Goal: Task Accomplishment & Management: Manage account settings

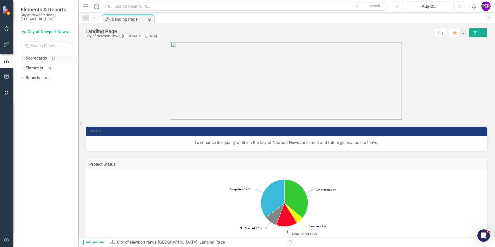
click at [21, 57] on div "Dropdown" at bounding box center [23, 59] width 4 height 4
click at [24, 67] on icon "Dropdown" at bounding box center [25, 68] width 4 height 3
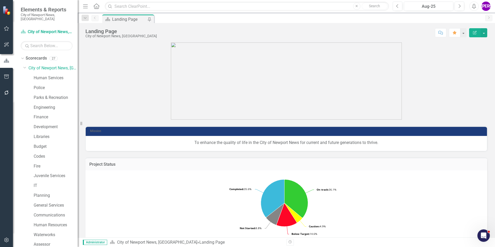
scroll to position [97, 0]
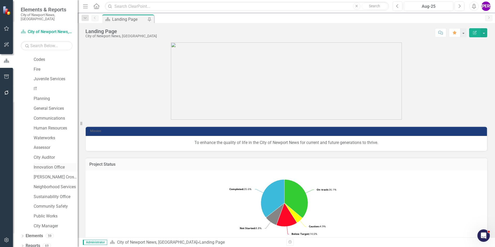
click at [42, 164] on link "Innovation Office" at bounding box center [56, 167] width 44 height 6
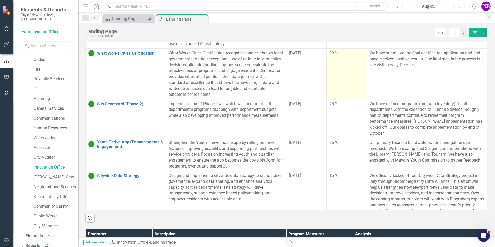
scroll to position [263, 0]
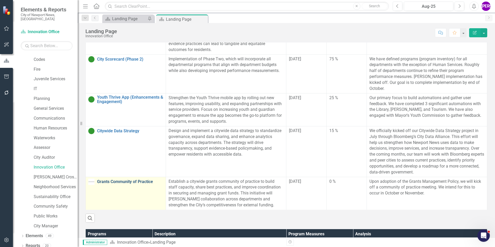
click at [143, 181] on link "Grants Community of Practice" at bounding box center [130, 181] width 66 height 5
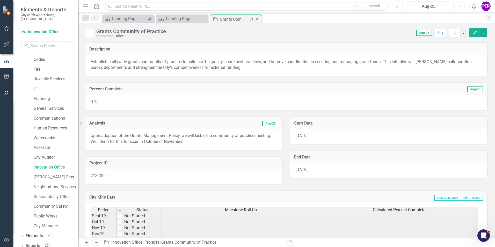
click at [257, 20] on icon "Close" at bounding box center [256, 19] width 5 height 4
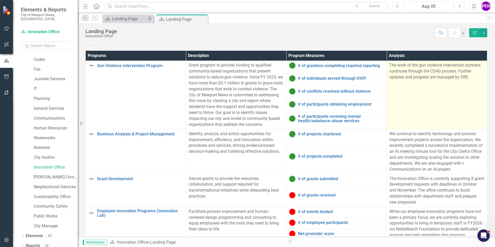
scroll to position [325, 0]
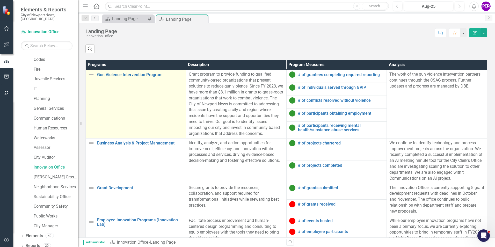
click at [122, 115] on td "Gun Violence Intervention Program Link Map View Link Map Edit Edit Program Link…" at bounding box center [136, 104] width 100 height 68
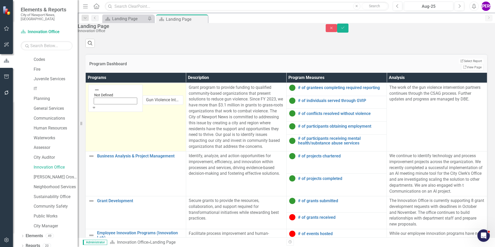
click at [105, 105] on div "Expand" at bounding box center [116, 107] width 48 height 5
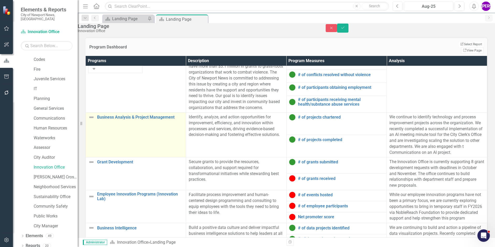
scroll to position [350, 0]
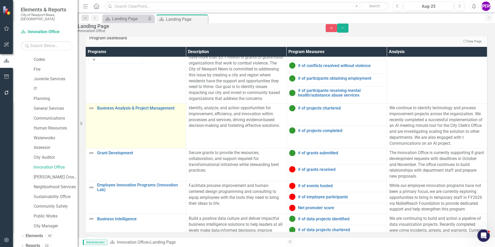
click at [116, 123] on td "Business Analysis & Project Management Link Map View Link Map Edit Edit Program…" at bounding box center [136, 125] width 100 height 45
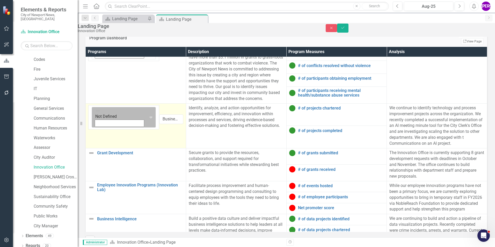
click at [102, 115] on div "Not Defined" at bounding box center [120, 117] width 54 height 20
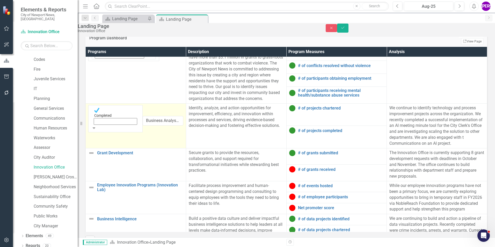
click at [105, 125] on div "Expand" at bounding box center [116, 127] width 48 height 5
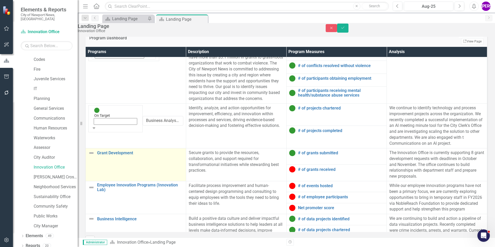
click at [118, 163] on td "Grant Development Link Map View Link Map Edit Edit Program Link Open Element" at bounding box center [136, 164] width 100 height 33
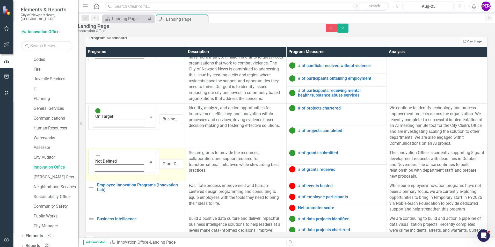
click at [148, 160] on icon "Expand" at bounding box center [150, 162] width 5 height 4
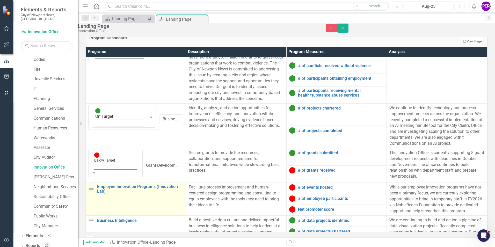
click at [121, 192] on td "Employee Innovation Programs (Innovation Lab) Link Map View Link Map Edit Edit …" at bounding box center [136, 199] width 100 height 33
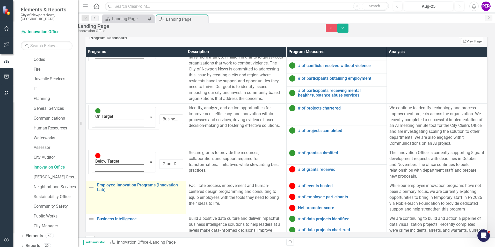
click at [121, 192] on td "Employee Innovation Programs (Innovation Lab) Link Map View Link Map Edit Edit …" at bounding box center [136, 197] width 100 height 33
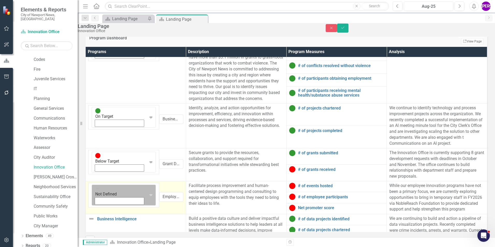
click at [146, 185] on div "Expand" at bounding box center [150, 195] width 9 height 20
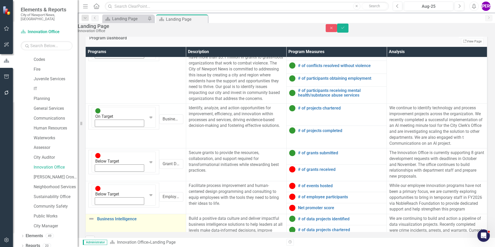
click at [124, 220] on td "Business Intelligence Link Map View Link Map Edit Edit Program Link Open Element" at bounding box center [136, 230] width 100 height 33
click at [146, 218] on div "Expand" at bounding box center [150, 228] width 9 height 20
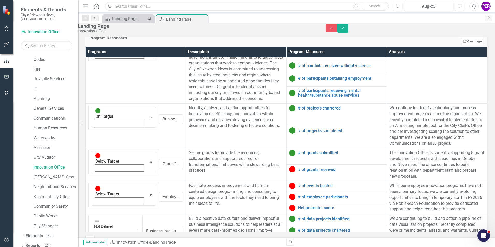
click at [348, 32] on button "Save" at bounding box center [342, 28] width 11 height 9
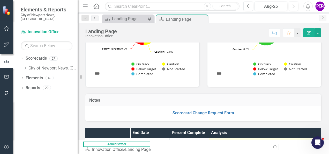
scroll to position [0, 0]
